Goal: Information Seeking & Learning: Learn about a topic

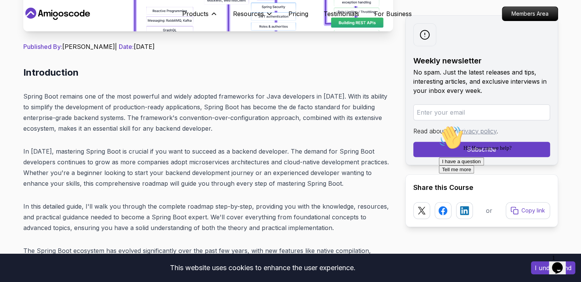
scroll to position [224, 0]
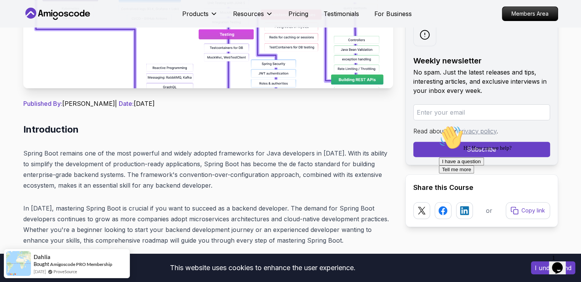
click at [561, 265] on icon "Opens Chat This icon Opens the chat window." at bounding box center [557, 268] width 12 height 12
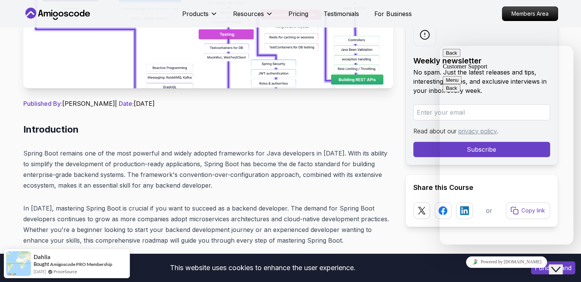
click at [452, 57] on button "Back" at bounding box center [452, 53] width 18 height 8
drag, startPoint x: 527, startPoint y: 39, endPoint x: 90, endPoint y: 7, distance: 438.0
click at [527, 39] on div "Weekly newsletter No spam. Just the latest releases and tips, interesting artic…" at bounding box center [481, 90] width 153 height 150
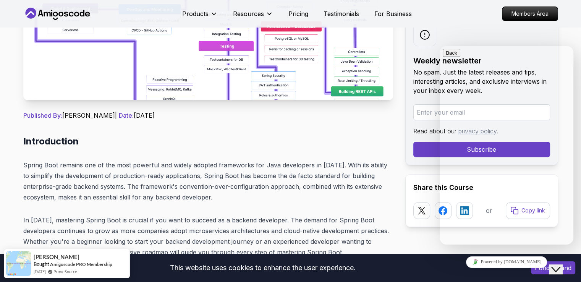
scroll to position [0, 0]
